Goal: Task Accomplishment & Management: Use online tool/utility

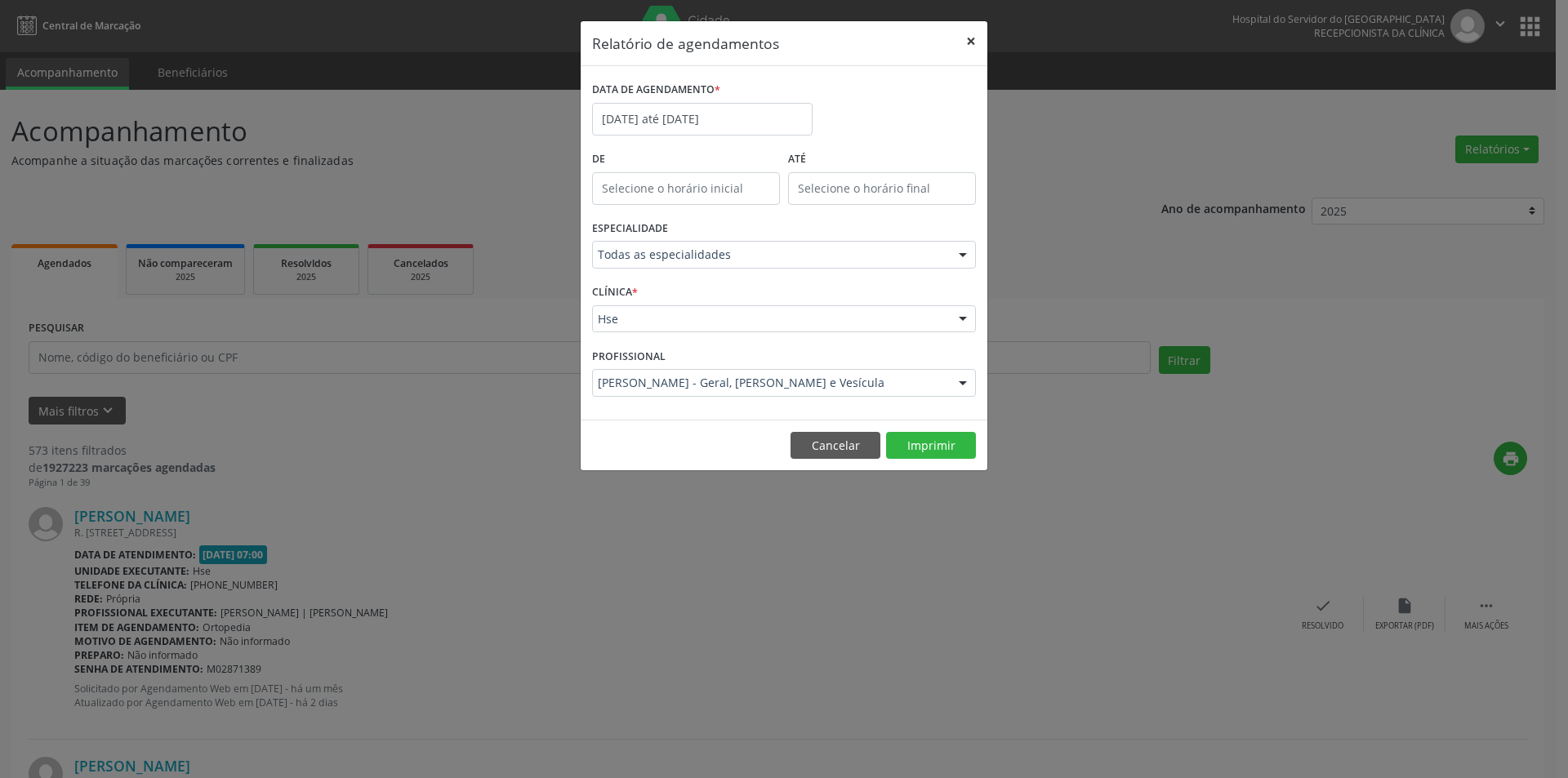
click at [971, 41] on button "×" at bounding box center [971, 41] width 32 height 40
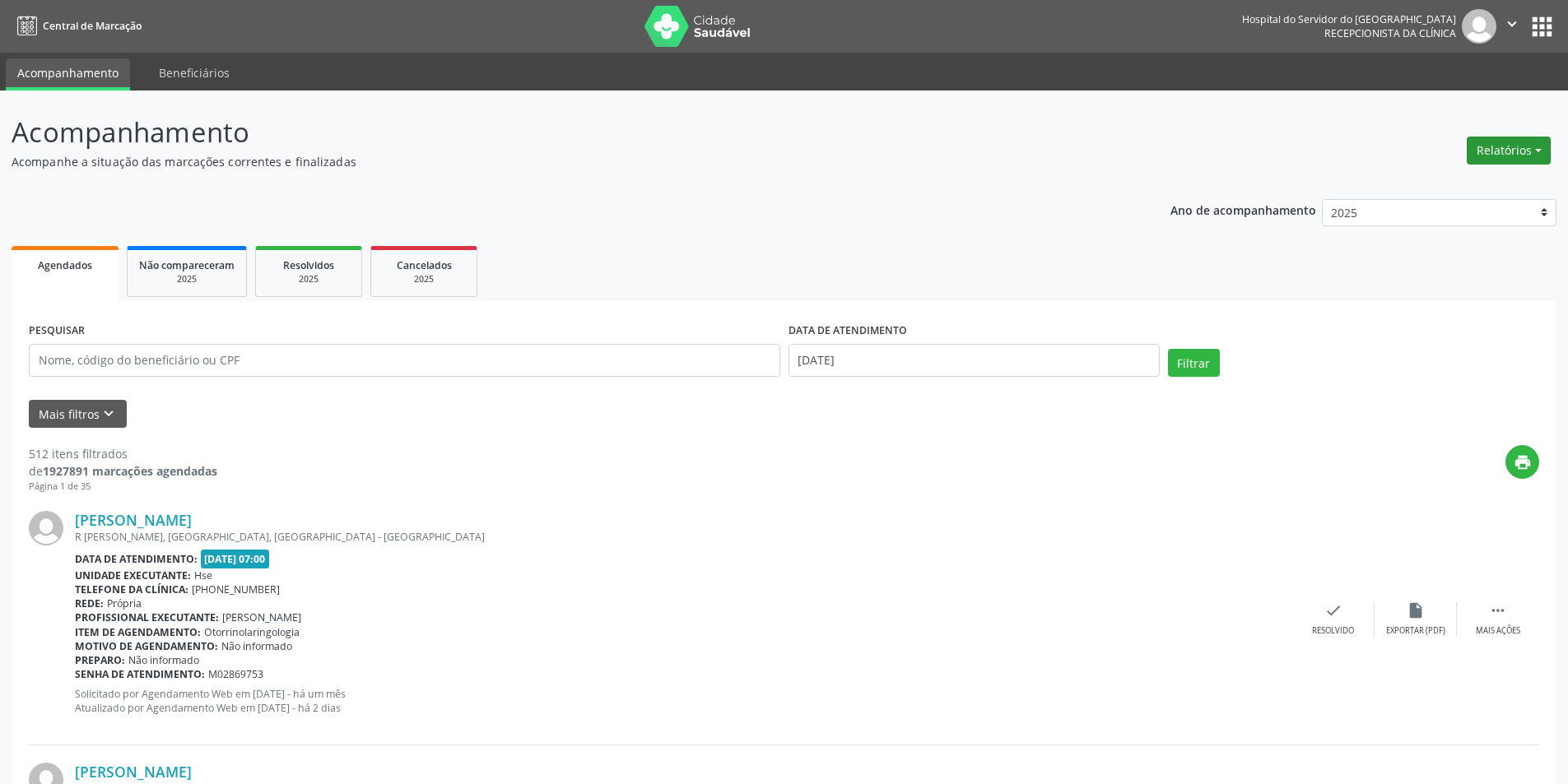
click at [1493, 156] on button "Relatórios" at bounding box center [1508, 150] width 83 height 28
click at [1438, 182] on link "Agendamentos" at bounding box center [1462, 186] width 177 height 23
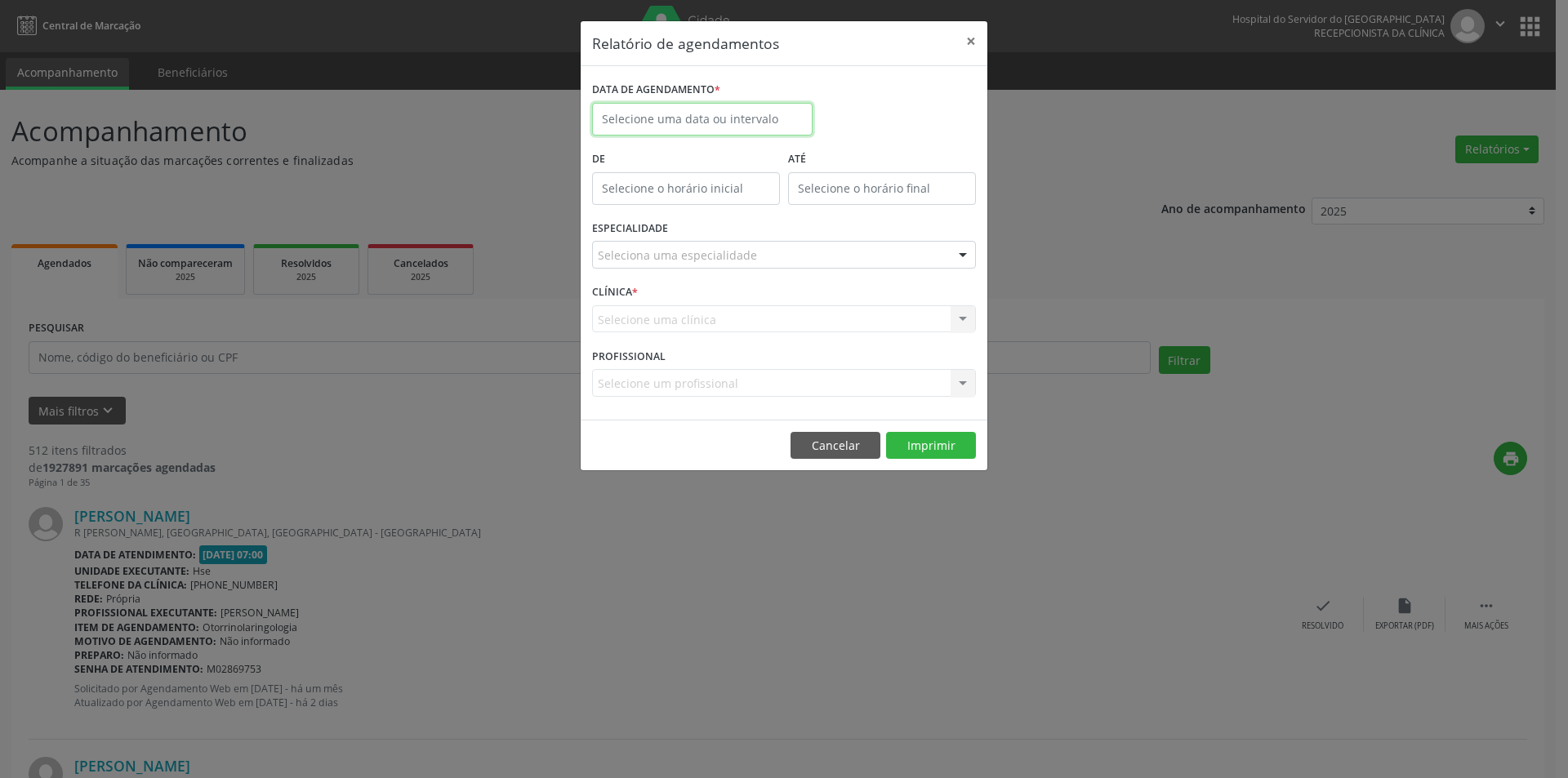
click at [626, 118] on input "text" at bounding box center [703, 119] width 221 height 32
click at [794, 307] on span "26" at bounding box center [788, 302] width 31 height 31
type input "26/09/2025"
click at [767, 255] on div "Seleciona uma especialidade" at bounding box center [784, 254] width 384 height 28
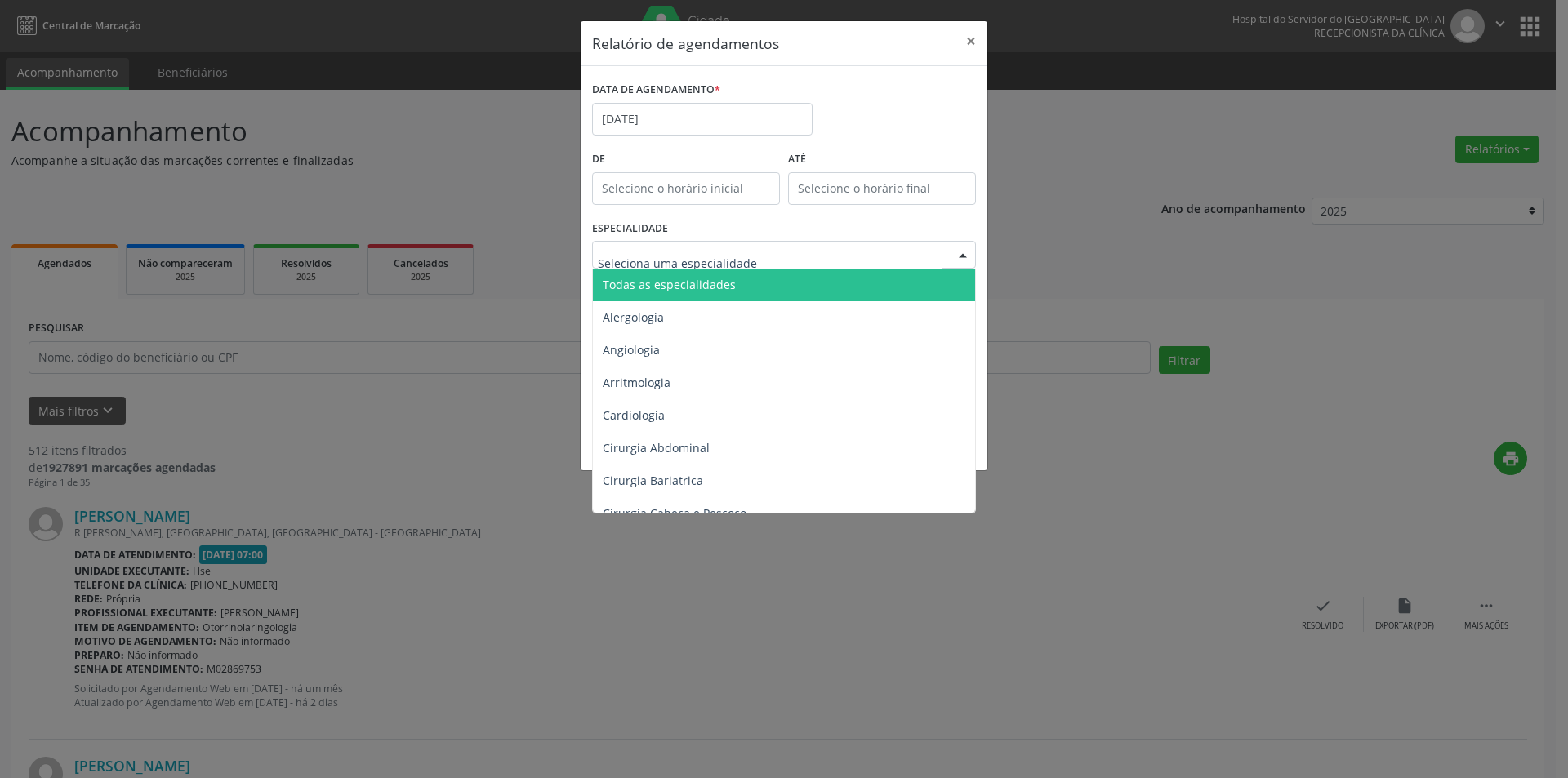
click at [748, 276] on span "Todas as especialidades" at bounding box center [785, 285] width 385 height 32
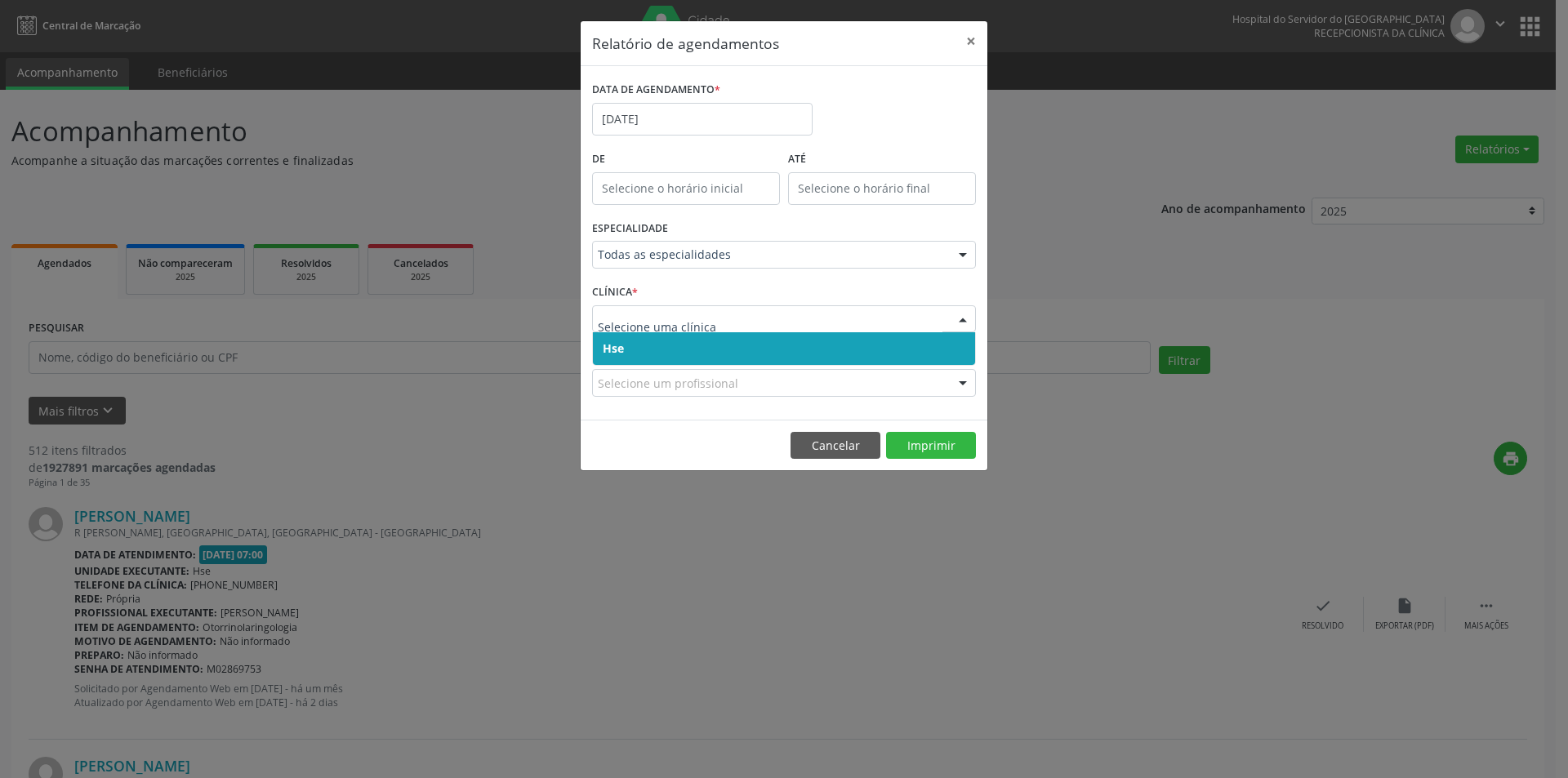
click at [675, 352] on span "Hse" at bounding box center [784, 349] width 382 height 32
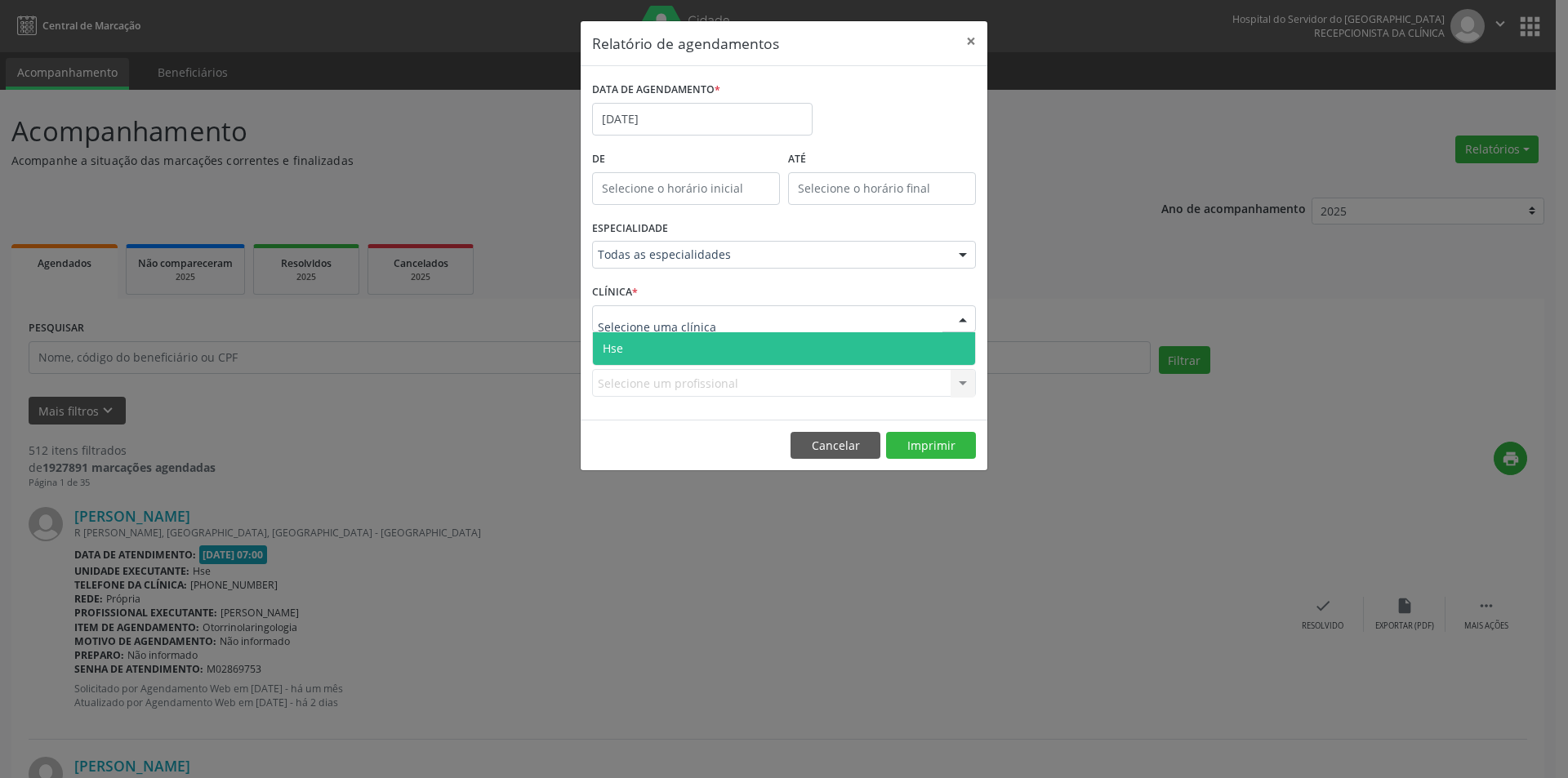
click at [684, 348] on span "Hse" at bounding box center [784, 349] width 382 height 32
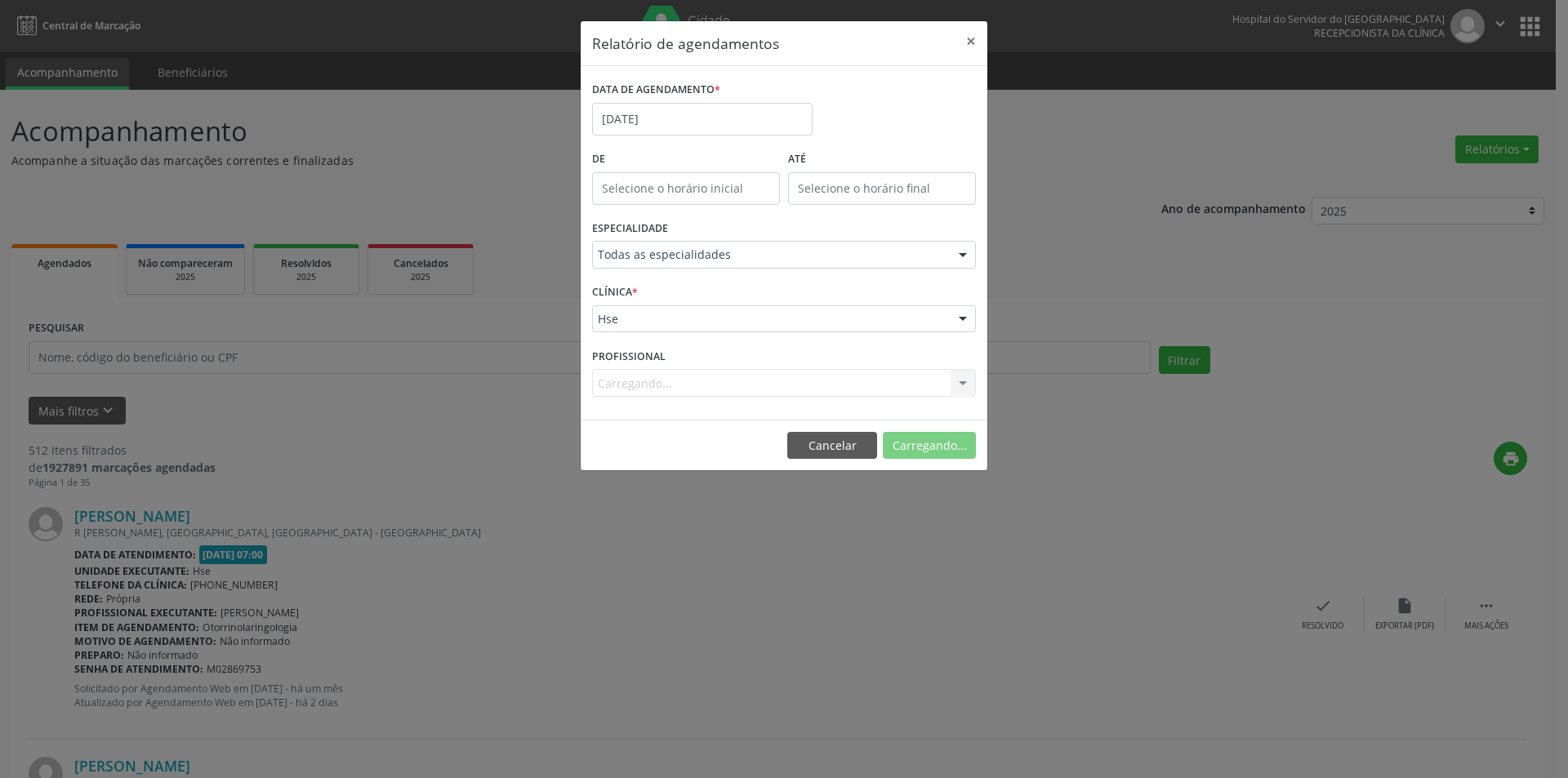
click at [658, 385] on div "Carregando... Nenhum resultado encontrado para: " " Não há nenhuma opção para s…" at bounding box center [784, 383] width 384 height 28
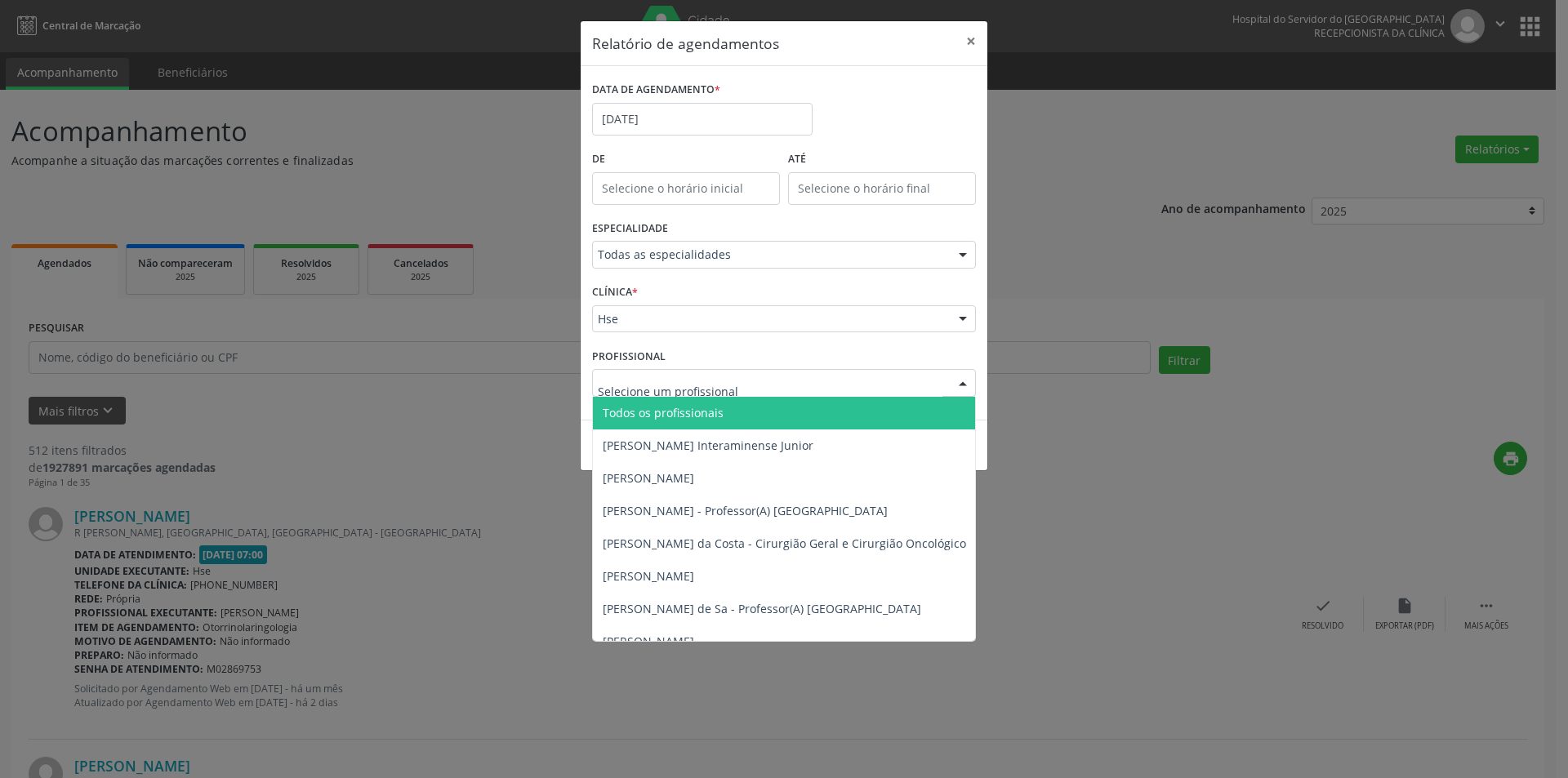
click at [683, 404] on span "Todos os profissionais" at bounding box center [867, 413] width 549 height 32
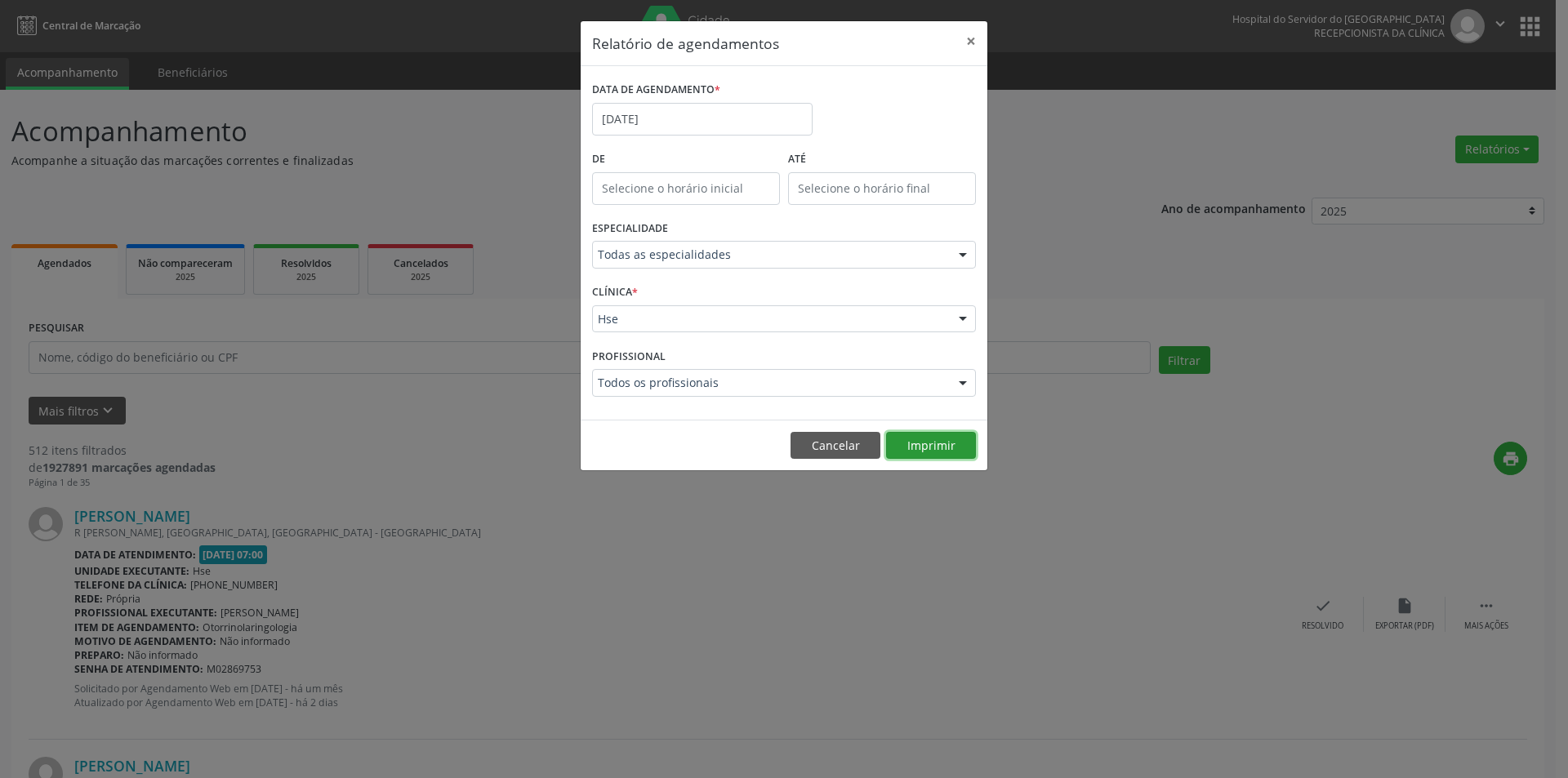
click at [940, 445] on button "Imprimir" at bounding box center [931, 446] width 89 height 28
